Goal: Browse casually: Explore the website without a specific task or goal

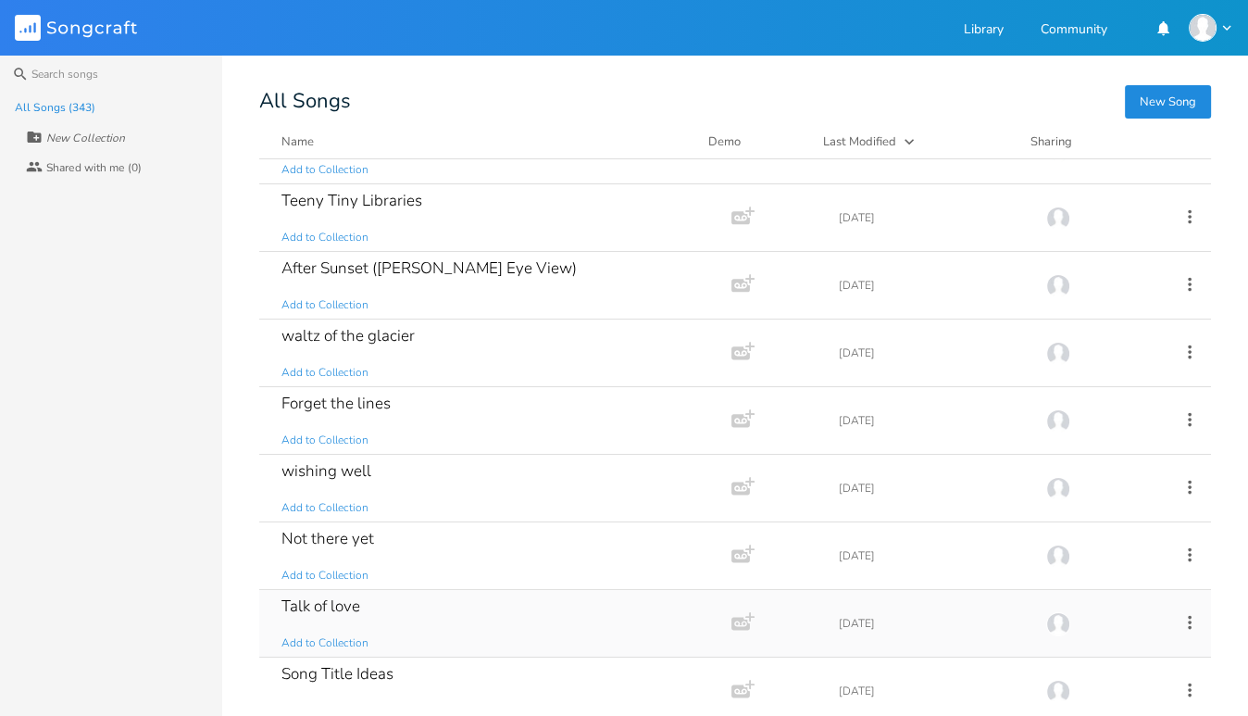
scroll to position [188, 0]
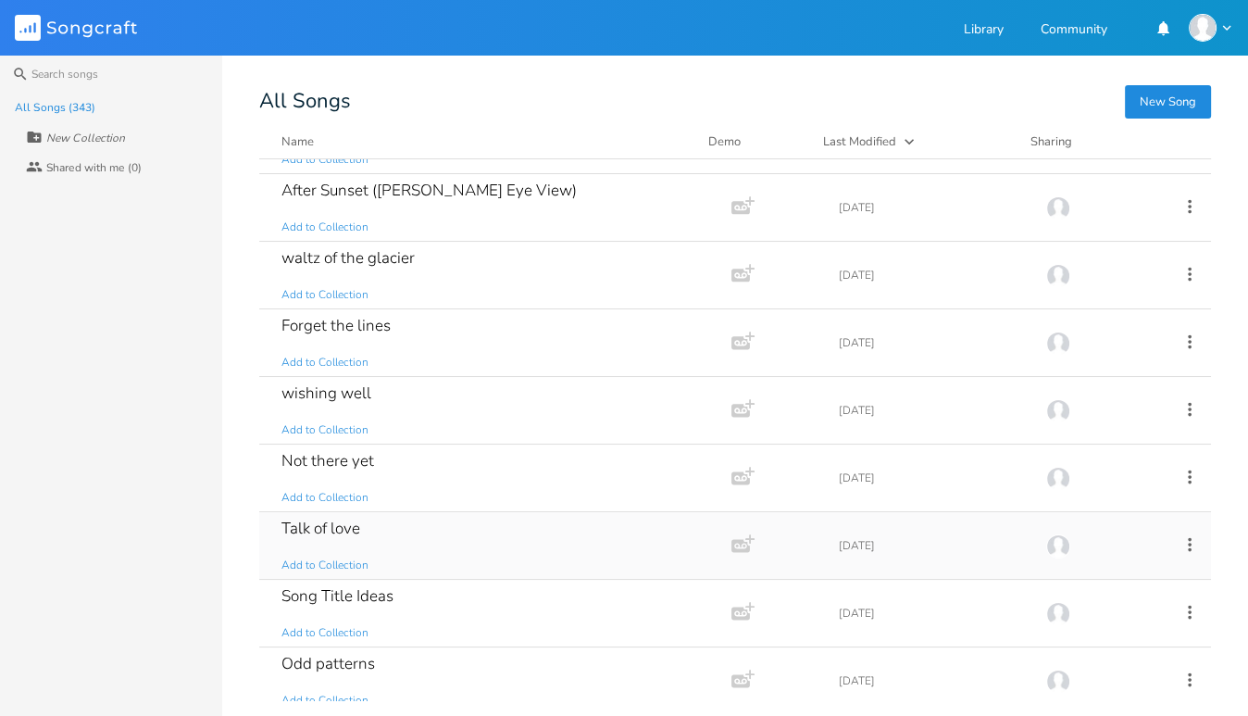
click at [339, 527] on div "Talk of love" at bounding box center [320, 528] width 79 height 16
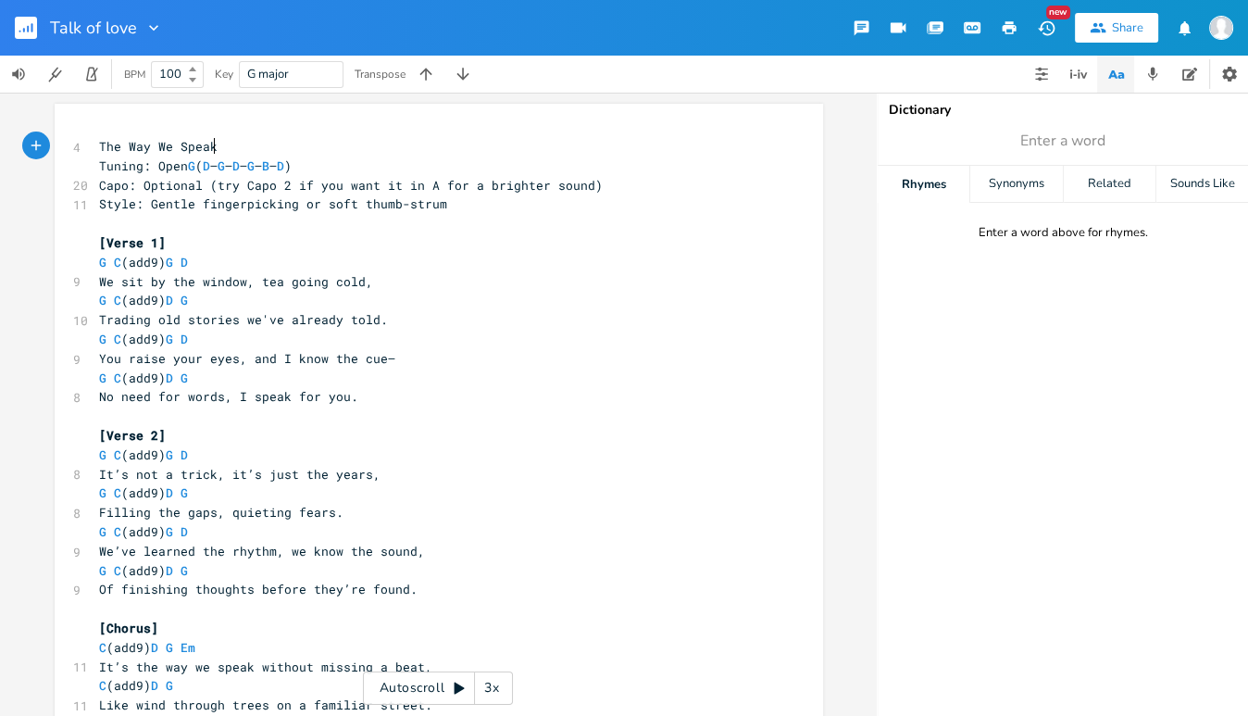
scroll to position [0, 1]
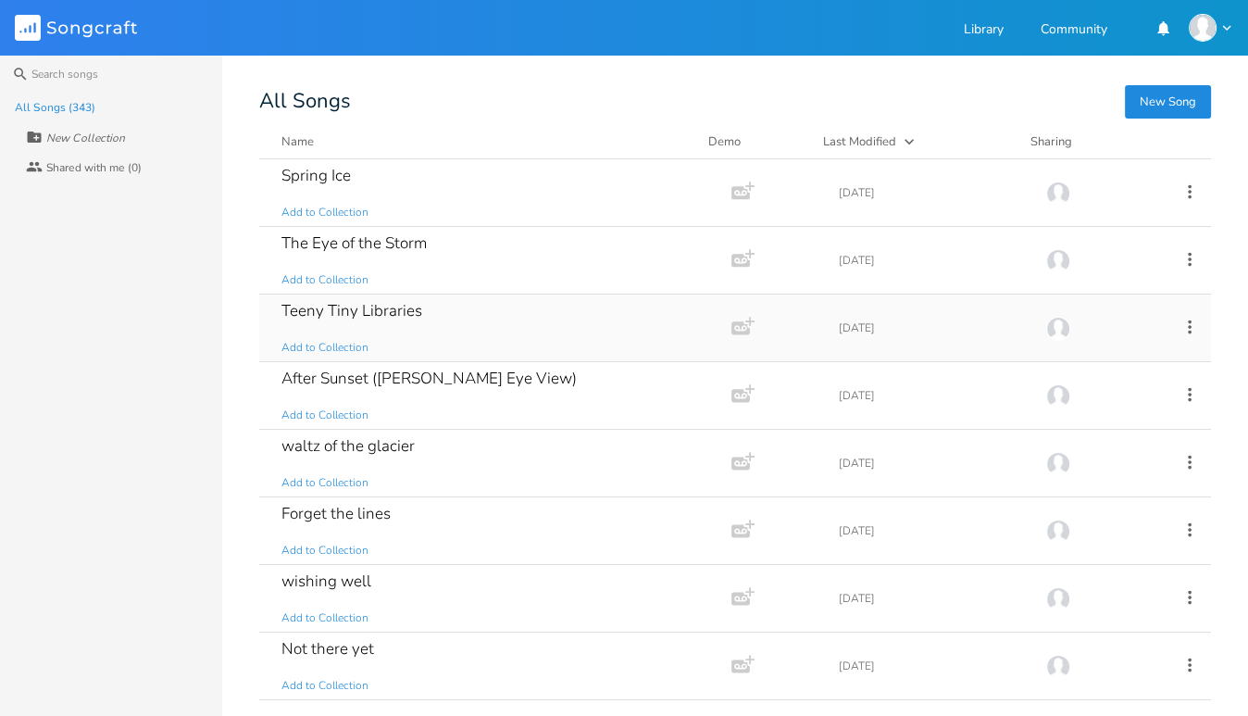
click at [404, 308] on div "Teeny Tiny Libraries" at bounding box center [351, 311] width 141 height 16
